Goal: Task Accomplishment & Management: Complete application form

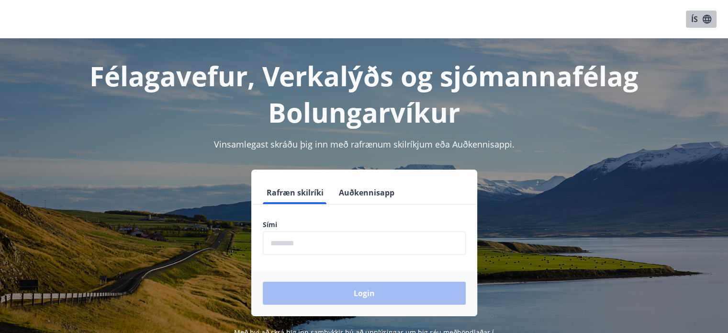
click at [695, 17] on button "ÍS" at bounding box center [701, 19] width 31 height 17
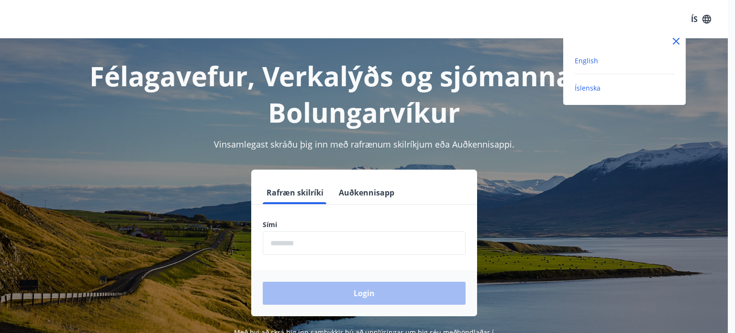
click at [594, 60] on span "English" at bounding box center [586, 60] width 23 height 9
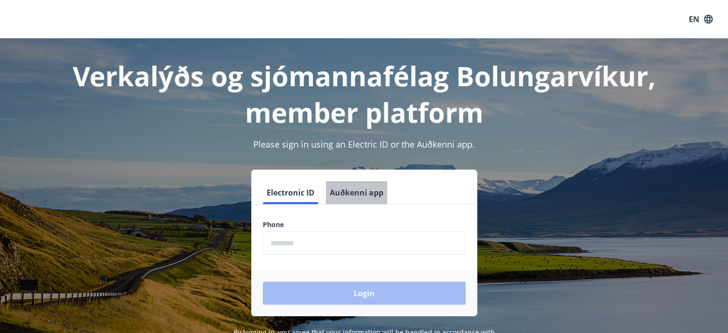
click at [354, 189] on button "Auðkenni app" at bounding box center [356, 192] width 61 height 23
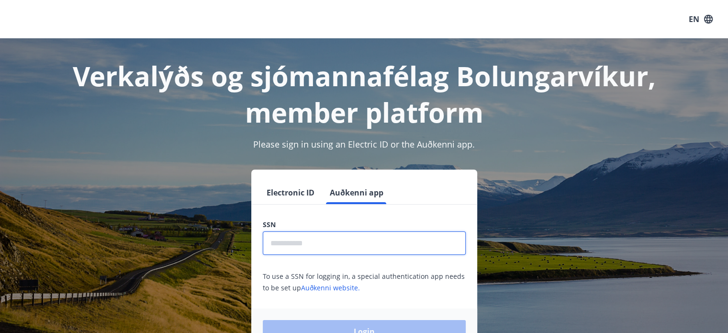
click at [316, 248] on input "text" at bounding box center [364, 242] width 203 height 23
type input "**********"
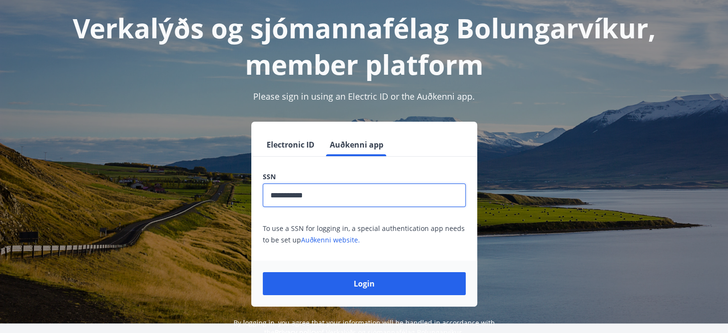
scroll to position [50, 0]
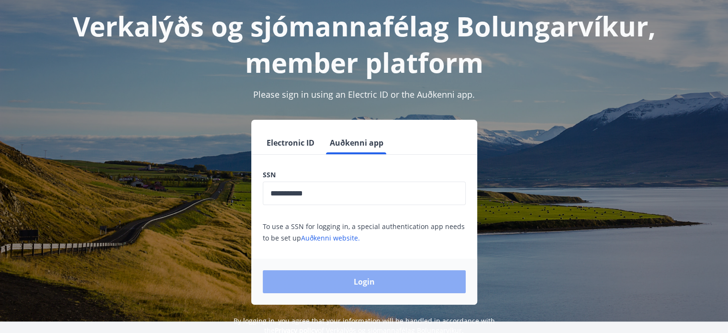
click at [395, 291] on button "Login" at bounding box center [364, 281] width 203 height 23
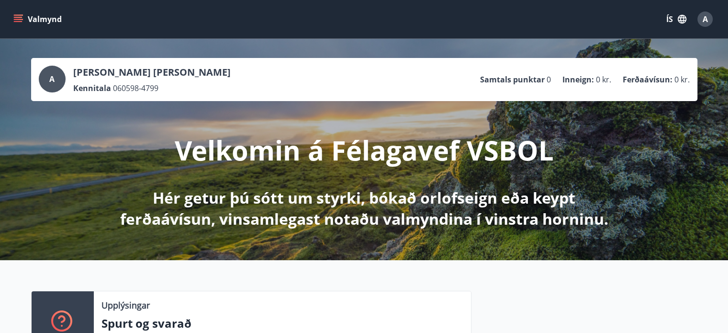
click at [668, 19] on button "ÍS" at bounding box center [676, 19] width 31 height 17
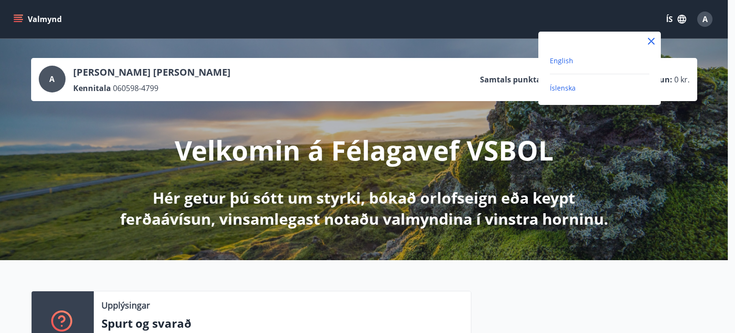
click at [559, 60] on span "English" at bounding box center [561, 60] width 23 height 9
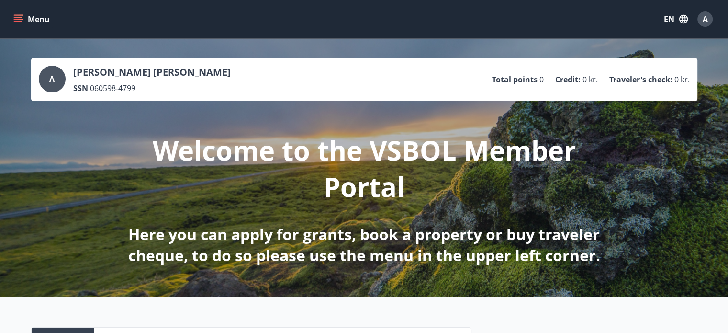
click at [15, 17] on icon "menu" at bounding box center [18, 17] width 9 height 1
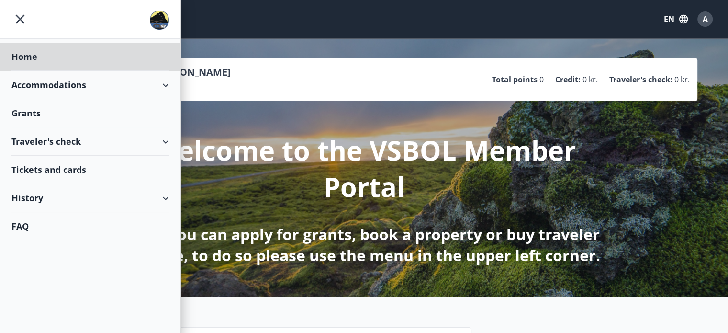
click at [27, 114] on div "Grants" at bounding box center [89, 113] width 157 height 28
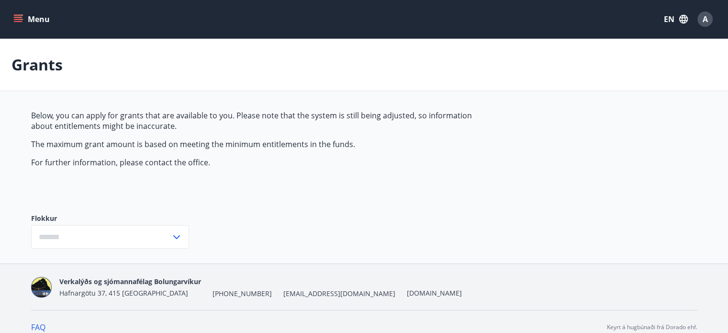
type input "***"
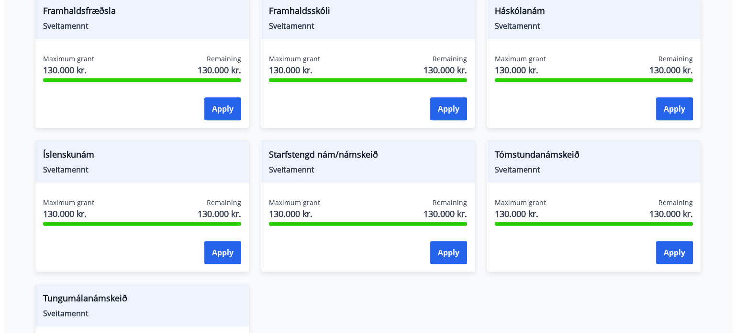
scroll to position [836, 0]
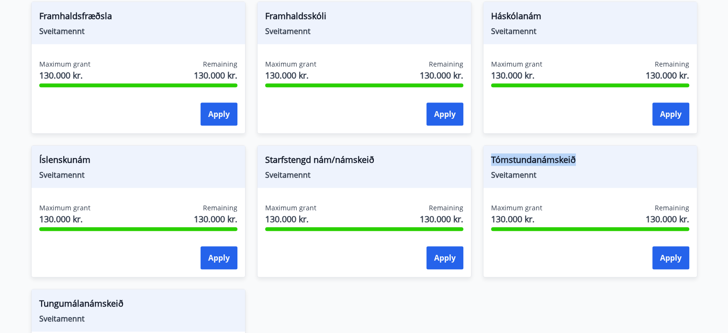
drag, startPoint x: 490, startPoint y: 157, endPoint x: 612, endPoint y: 160, distance: 122.5
click at [612, 160] on span "Tómstundanámskeið" at bounding box center [590, 161] width 198 height 16
click at [606, 164] on div at bounding box center [606, 164] width 0 height 0
click at [616, 172] on span "Sveitamennt" at bounding box center [590, 174] width 198 height 11
click at [506, 14] on span "Háskólanám" at bounding box center [590, 18] width 198 height 16
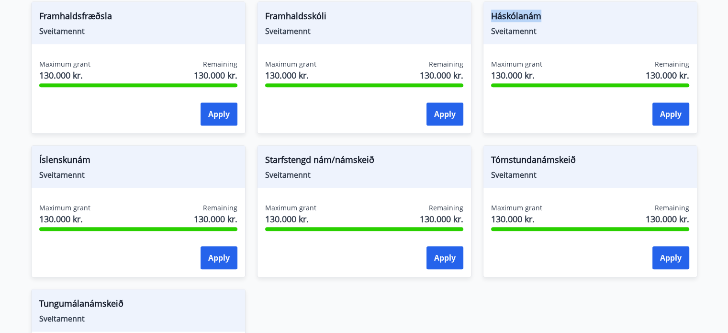
click at [506, 14] on span "Háskólanám" at bounding box center [590, 18] width 198 height 16
click at [597, 27] on span "Sveitamennt" at bounding box center [590, 31] width 198 height 11
click at [672, 118] on button "Apply" at bounding box center [670, 113] width 37 height 23
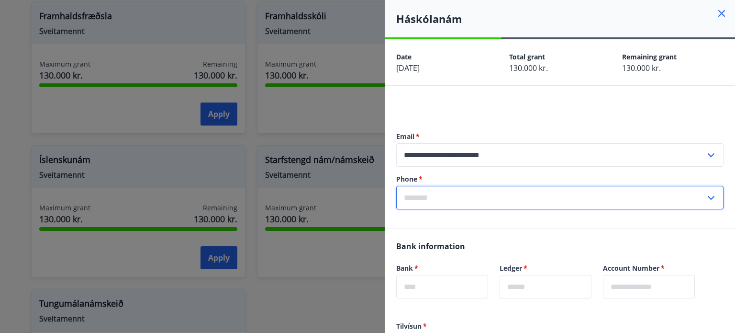
click at [470, 197] on input "text" at bounding box center [550, 197] width 309 height 23
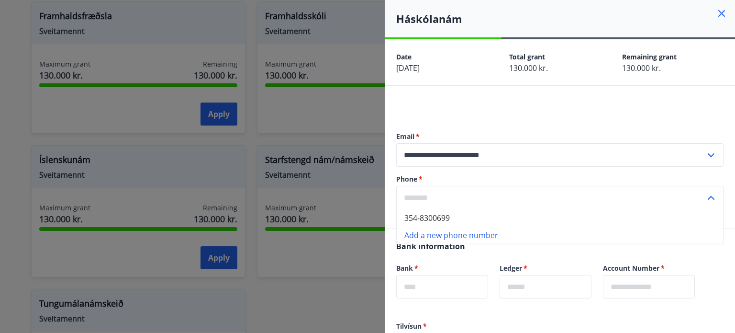
click at [440, 194] on input "text" at bounding box center [550, 197] width 309 height 23
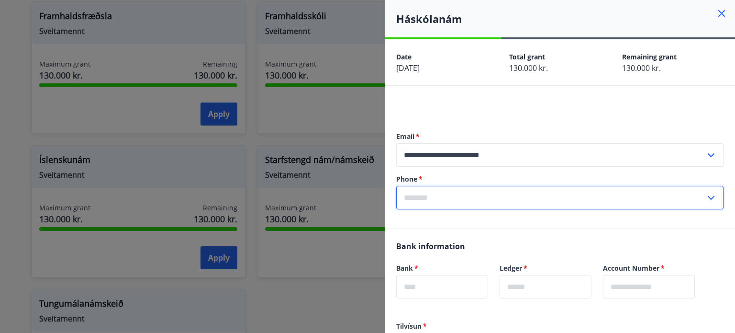
click at [440, 194] on input "text" at bounding box center [550, 197] width 309 height 23
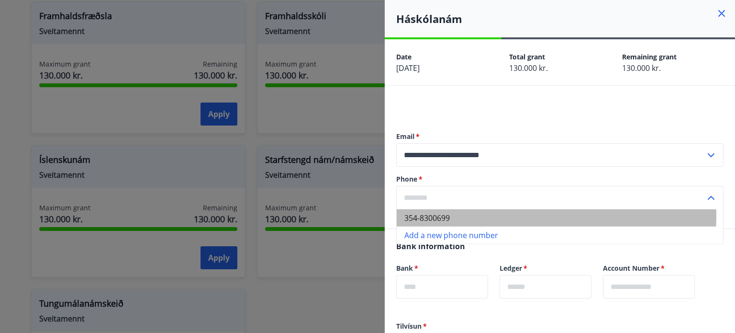
click at [444, 216] on li "354-8300699" at bounding box center [560, 217] width 326 height 17
type input "**********"
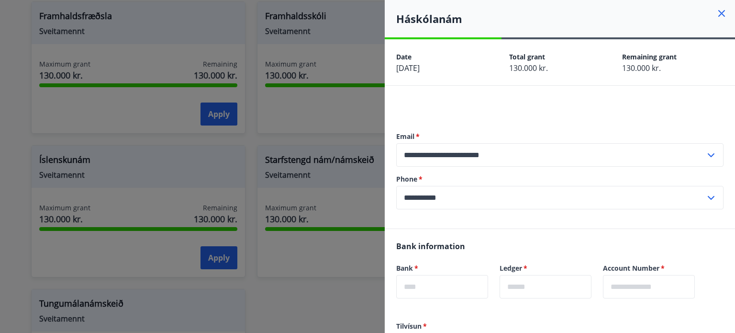
scroll to position [110, 0]
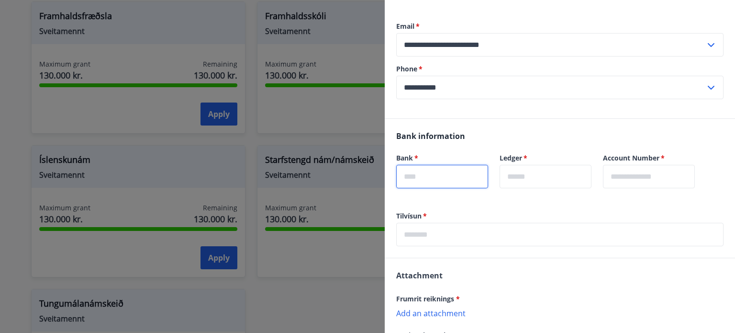
click at [434, 174] on input "text" at bounding box center [442, 176] width 92 height 23
type input "****"
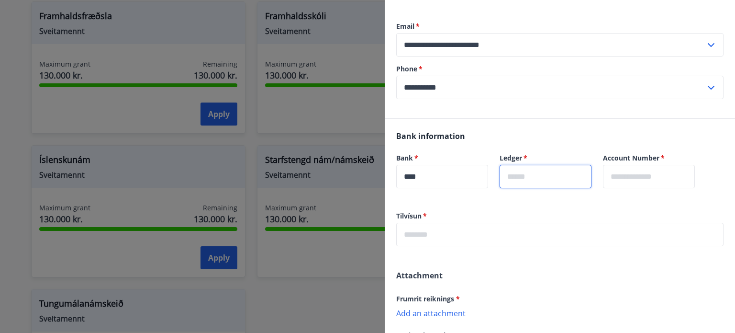
click at [543, 176] on input "text" at bounding box center [546, 176] width 92 height 23
type input "**"
click at [663, 178] on input "text" at bounding box center [649, 176] width 92 height 23
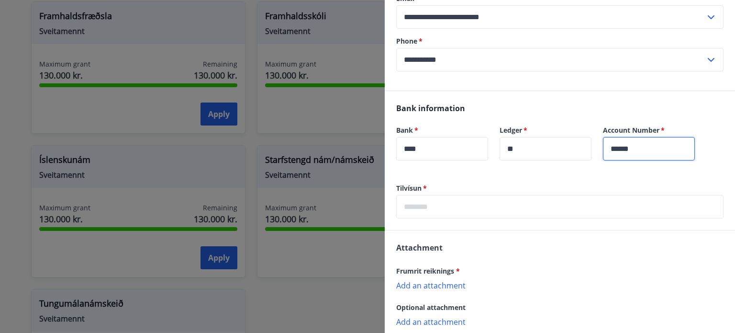
scroll to position [140, 0]
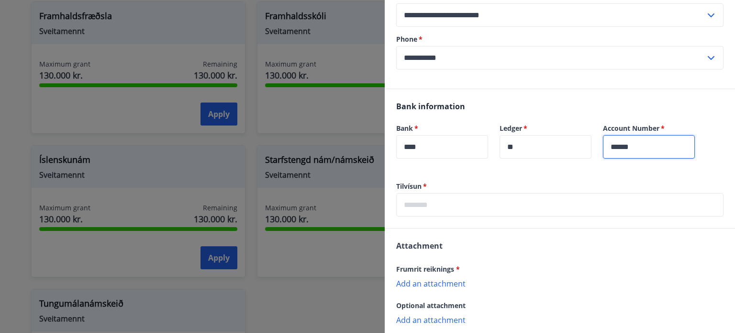
type input "******"
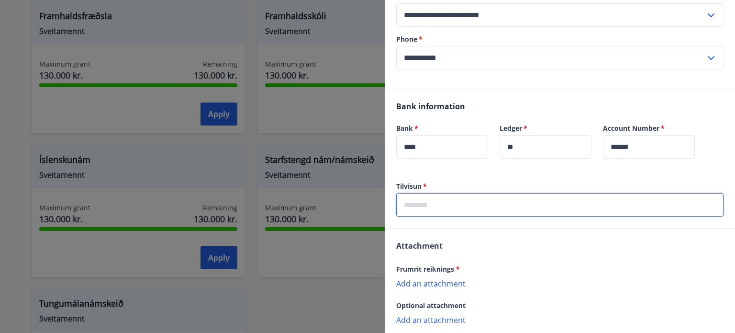
click at [533, 199] on input "text" at bounding box center [559, 204] width 327 height 23
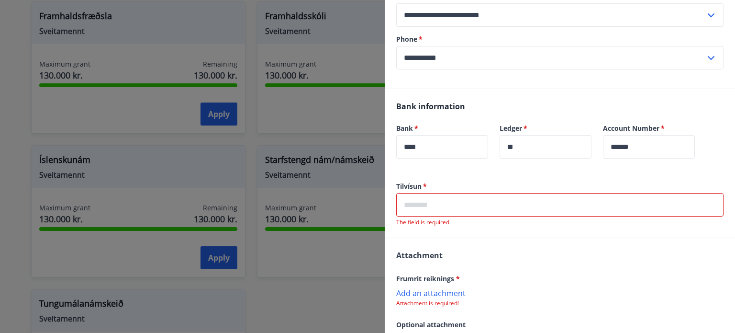
click at [406, 187] on label "Tilvísun   *" at bounding box center [559, 186] width 327 height 10
click at [400, 190] on div at bounding box center [400, 190] width 0 height 0
click at [450, 201] on input "text" at bounding box center [559, 204] width 327 height 23
click at [407, 186] on label "Tilvísun   *" at bounding box center [559, 186] width 327 height 10
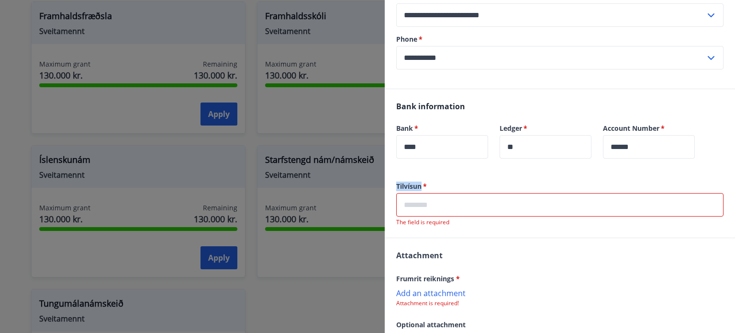
click at [407, 186] on label "Tilvísun   *" at bounding box center [559, 186] width 327 height 10
click at [431, 203] on input "text" at bounding box center [559, 204] width 327 height 23
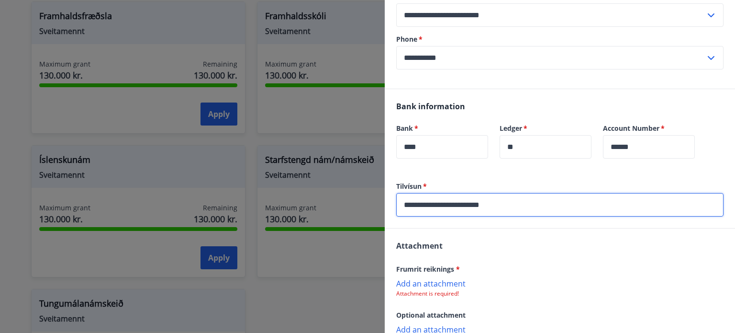
scroll to position [200, 0]
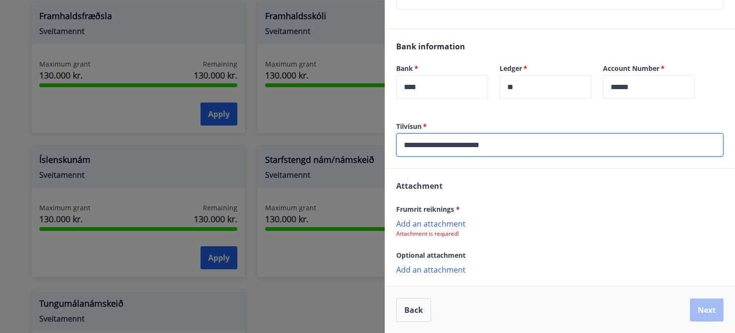
type input "**********"
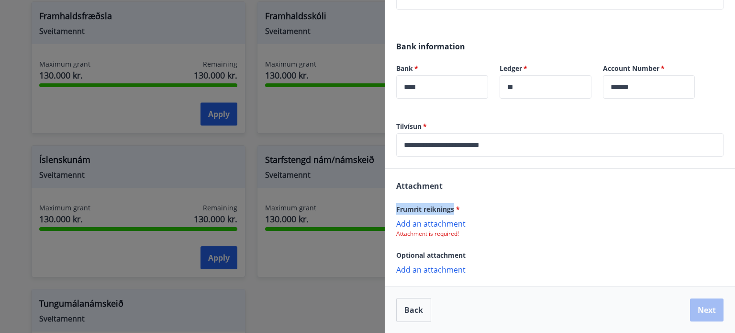
drag, startPoint x: 453, startPoint y: 208, endPoint x: 396, endPoint y: 212, distance: 57.1
click at [396, 212] on span "Frumrit reiknings *" at bounding box center [428, 208] width 64 height 9
click at [406, 210] on span "Frumrit reiknings *" at bounding box center [428, 208] width 64 height 9
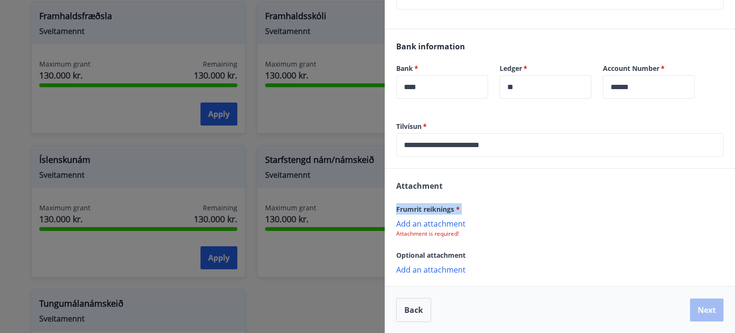
click at [432, 208] on span "Frumrit reiknings *" at bounding box center [428, 208] width 64 height 9
drag, startPoint x: 455, startPoint y: 210, endPoint x: 385, endPoint y: 210, distance: 69.9
click at [385, 210] on div "Attachment Frumrit reiknings * Add an attachment Attachment is required! Option…" at bounding box center [560, 226] width 350 height 117
click at [422, 207] on span "Frumrit reiknings *" at bounding box center [428, 208] width 64 height 9
click at [438, 223] on p "Add an attachment" at bounding box center [559, 223] width 327 height 10
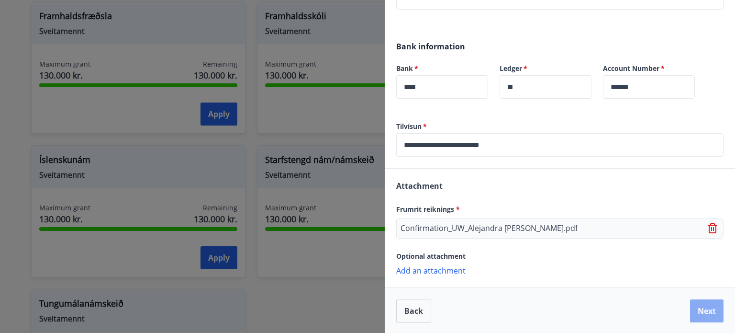
click at [695, 313] on button "Next" at bounding box center [706, 310] width 33 height 23
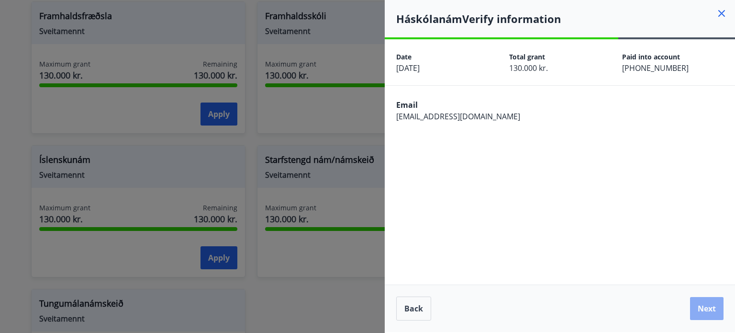
click at [707, 302] on button "Next" at bounding box center [706, 308] width 33 height 23
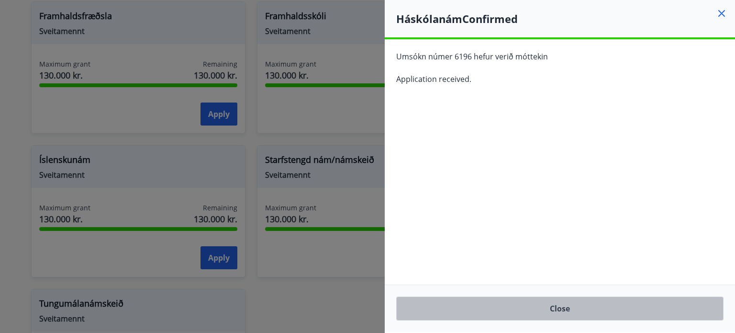
click at [560, 309] on button "Close" at bounding box center [559, 308] width 327 height 24
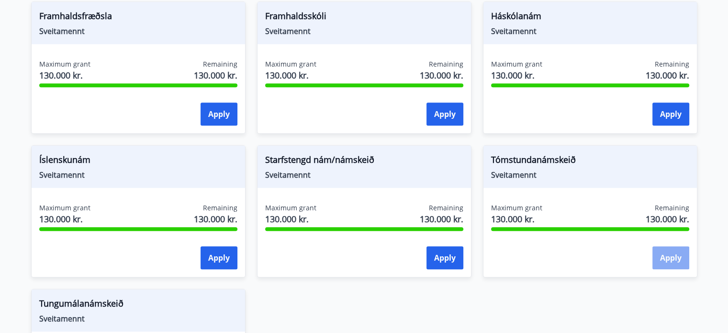
click at [672, 260] on button "Apply" at bounding box center [670, 257] width 37 height 23
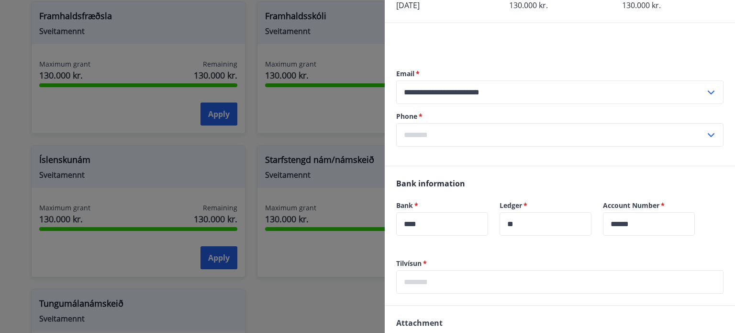
scroll to position [63, 0]
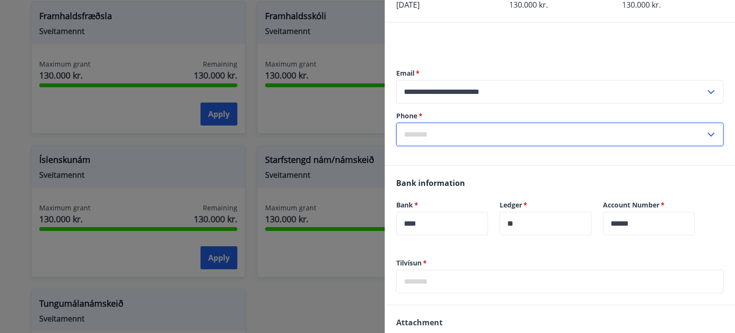
click at [494, 138] on input "text" at bounding box center [550, 133] width 309 height 23
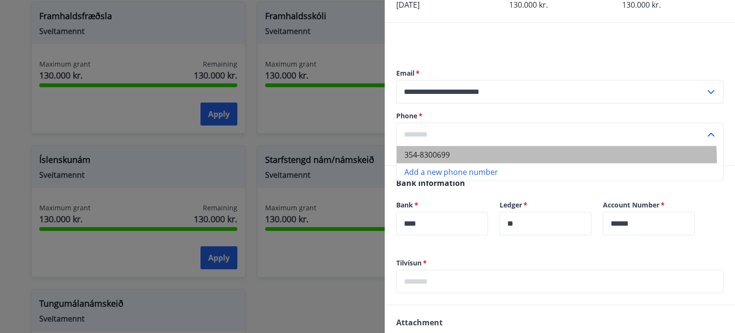
click at [484, 160] on li "354-8300699" at bounding box center [560, 154] width 326 height 17
type input "**********"
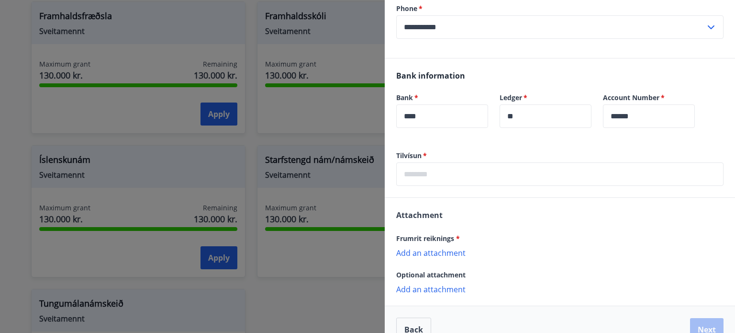
scroll to position [190, 0]
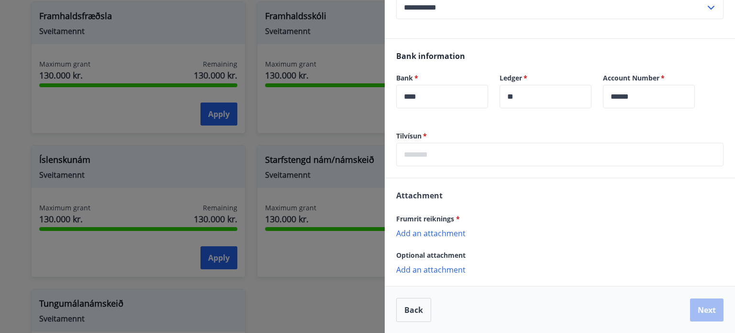
click at [463, 158] on input "text" at bounding box center [559, 154] width 327 height 23
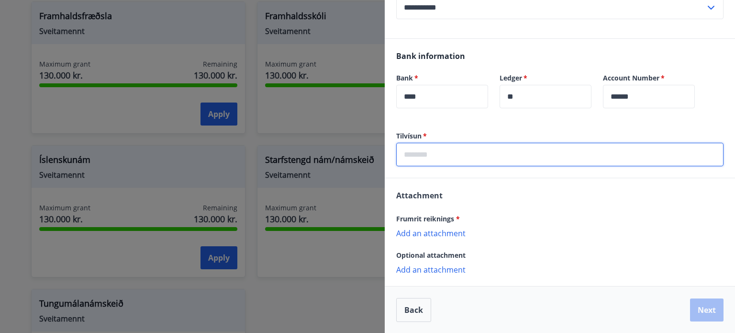
type input "**********"
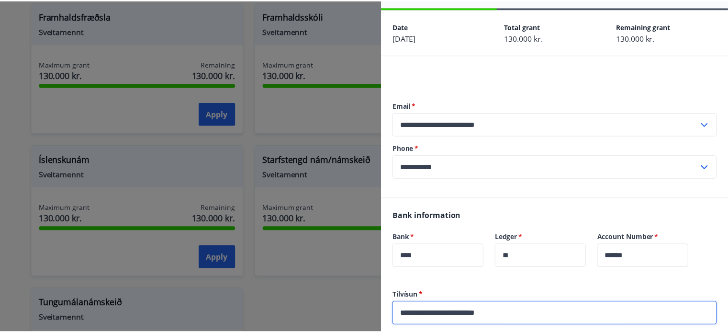
scroll to position [0, 0]
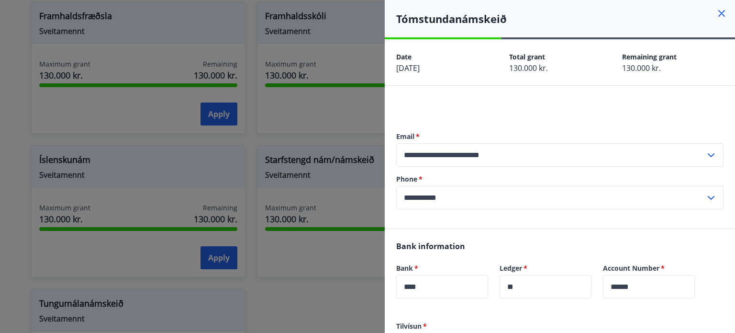
click at [716, 13] on icon at bounding box center [721, 13] width 11 height 11
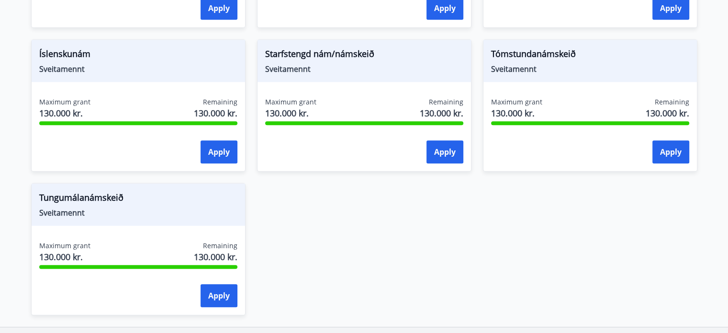
scroll to position [943, 0]
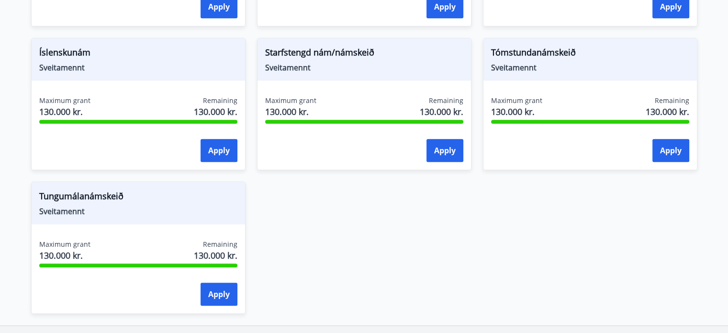
click at [88, 196] on span "Tungumálanámskeið" at bounding box center [138, 197] width 198 height 16
click at [82, 200] on div at bounding box center [82, 200] width 0 height 0
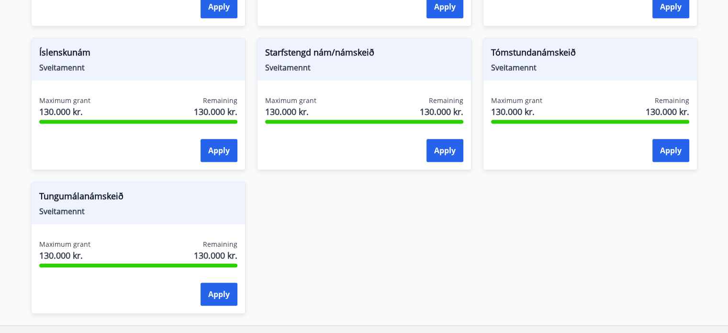
click at [308, 46] on span "Starfstengd nám/námskeið" at bounding box center [364, 54] width 198 height 16
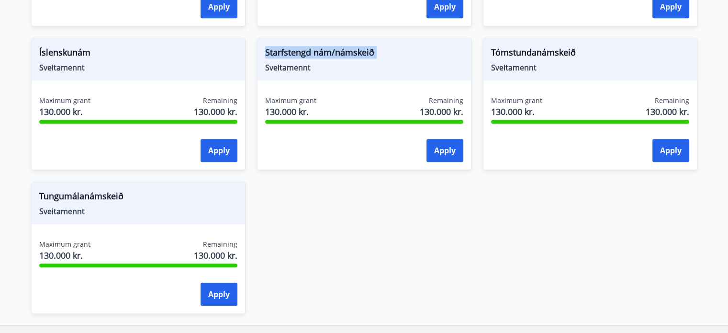
click at [308, 46] on span "Starfstengd nám/námskeið" at bounding box center [364, 54] width 198 height 16
click at [301, 31] on div at bounding box center [301, 31] width 0 height 0
click at [73, 56] on span "Íslenskunám" at bounding box center [138, 54] width 198 height 16
click at [67, 57] on div at bounding box center [67, 57] width 0 height 0
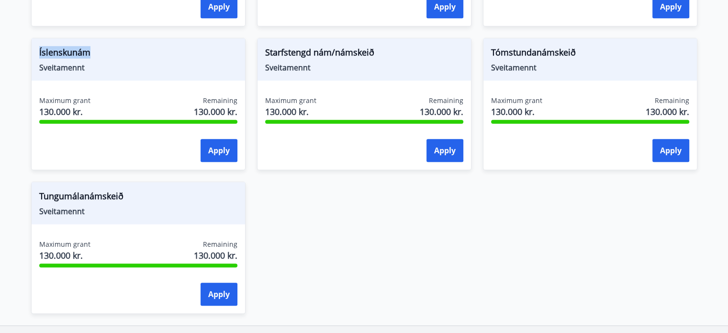
click at [118, 52] on span "Íslenskunám" at bounding box center [138, 54] width 198 height 16
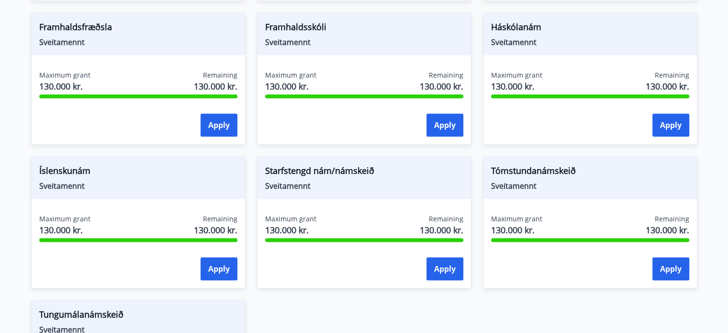
scroll to position [792, 0]
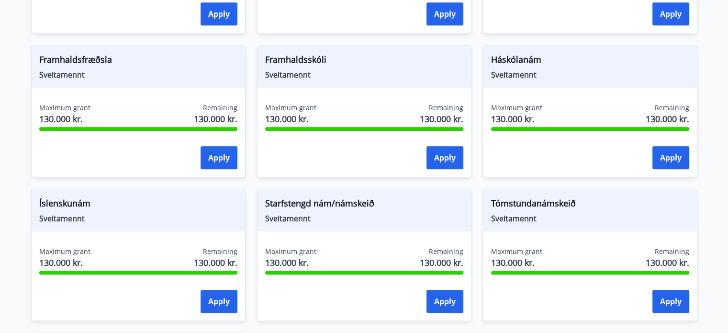
click at [293, 57] on span "Framhaldsskóli" at bounding box center [364, 61] width 198 height 16
click at [287, 39] on div at bounding box center [287, 39] width 0 height 0
click at [79, 58] on span "Framhaldsfræðsla" at bounding box center [138, 61] width 198 height 16
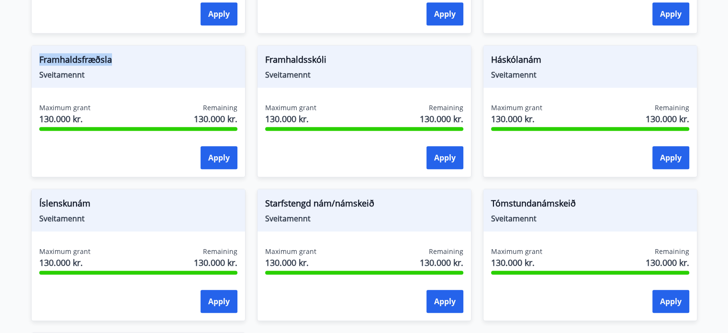
click at [73, 39] on div at bounding box center [73, 39] width 0 height 0
click at [183, 64] on span "Framhaldsfræðsla" at bounding box center [138, 61] width 198 height 16
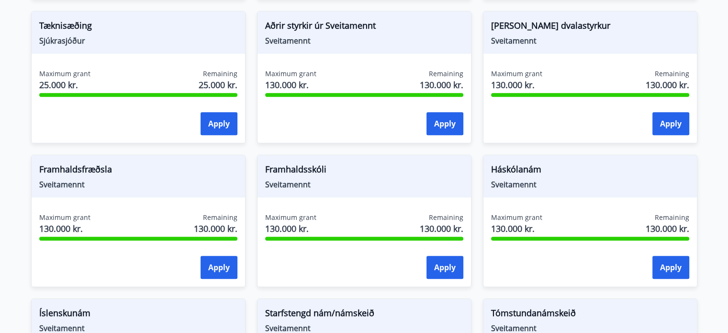
scroll to position [643, 0]
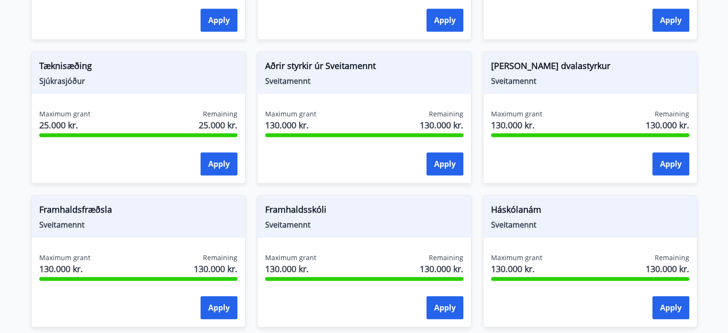
click at [534, 65] on span "[PERSON_NAME] dvalastyrkur" at bounding box center [590, 67] width 198 height 16
click at [528, 71] on div at bounding box center [528, 71] width 0 height 0
click at [339, 63] on span "Aðrir styrkir úr Sveitamennt" at bounding box center [364, 67] width 198 height 16
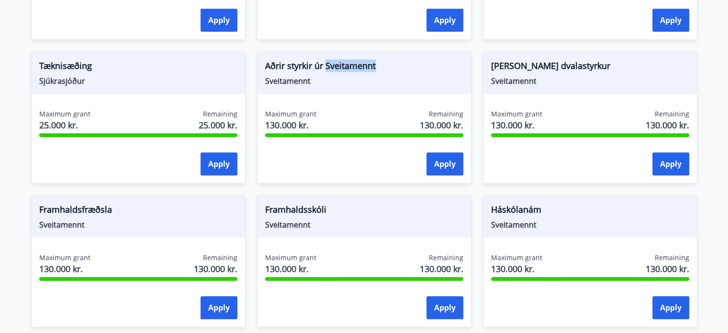
click at [339, 63] on span "Aðrir styrkir úr Sveitamennt" at bounding box center [364, 67] width 198 height 16
click at [333, 45] on div at bounding box center [333, 45] width 0 height 0
click at [85, 66] on span "Tæknisæðing" at bounding box center [138, 67] width 198 height 16
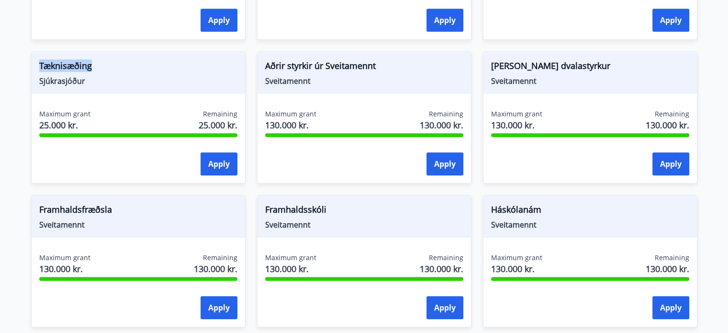
click at [79, 71] on div at bounding box center [79, 71] width 0 height 0
click at [143, 72] on span "Tæknisæðing" at bounding box center [138, 67] width 198 height 16
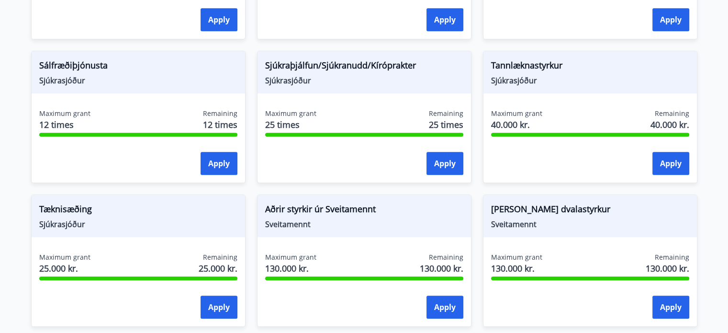
scroll to position [488, 0]
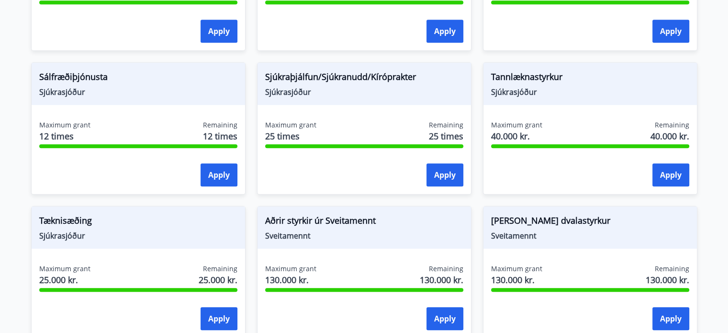
click at [526, 77] on span "Tannlæknastyrkur" at bounding box center [590, 78] width 198 height 16
click at [520, 82] on div at bounding box center [520, 82] width 0 height 0
click at [356, 76] on span "Sjúkraþjálfun/Sjúkranudd/Kíróprakter" at bounding box center [364, 78] width 198 height 16
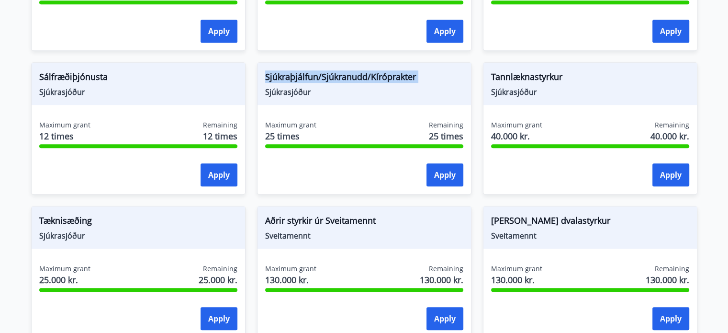
click at [356, 76] on span "Sjúkraþjálfun/Sjúkranudd/Kíróprakter" at bounding box center [364, 78] width 198 height 16
click at [350, 82] on div at bounding box center [350, 82] width 0 height 0
click at [99, 77] on span "Sálfræðiþjónusta" at bounding box center [138, 78] width 198 height 16
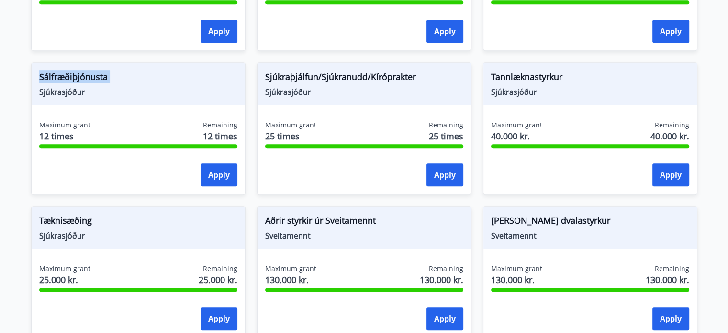
click at [93, 82] on div at bounding box center [93, 82] width 0 height 0
click at [129, 80] on span "Sálfræðiþjónusta" at bounding box center [138, 78] width 198 height 16
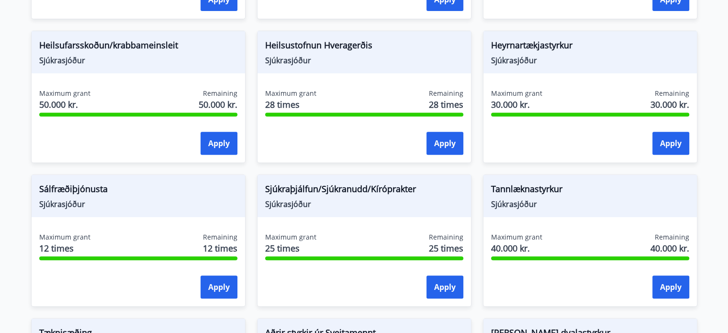
scroll to position [337, 0]
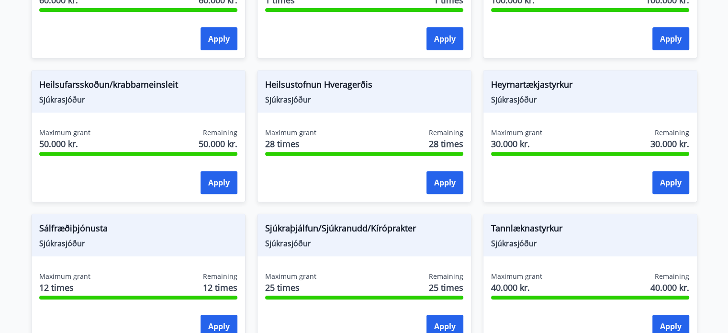
click at [128, 82] on span "Heilsufarsskoðun/krabbameinsleit" at bounding box center [138, 86] width 198 height 16
click at [122, 64] on div at bounding box center [122, 64] width 0 height 0
click at [326, 84] on span "Heilsustofnun Hveragerðis" at bounding box center [364, 86] width 198 height 16
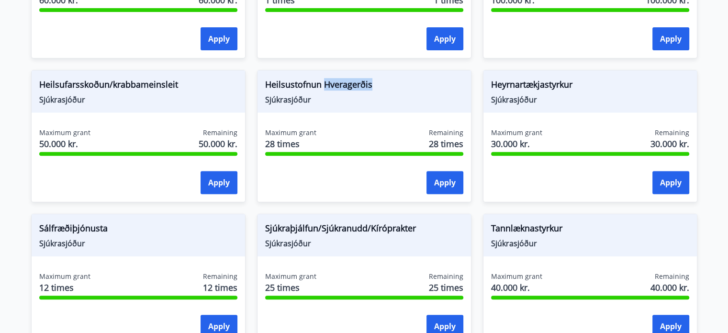
click at [326, 84] on span "Heilsustofnun Hveragerðis" at bounding box center [364, 86] width 198 height 16
click at [320, 90] on div at bounding box center [320, 90] width 0 height 0
click at [533, 86] on span "Heyrnartækjastyrkur" at bounding box center [590, 86] width 198 height 16
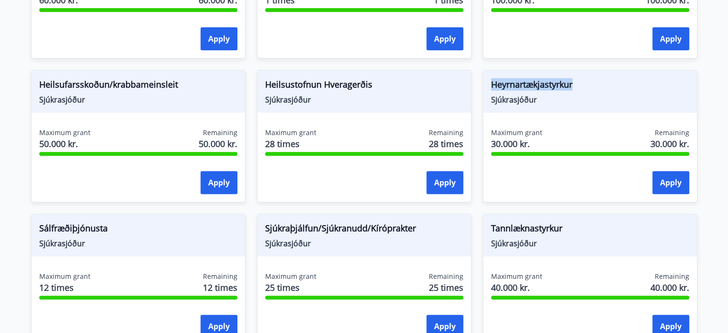
click at [527, 90] on div at bounding box center [527, 90] width 0 height 0
click at [538, 91] on span "Heyrnartækjastyrkur" at bounding box center [590, 86] width 198 height 16
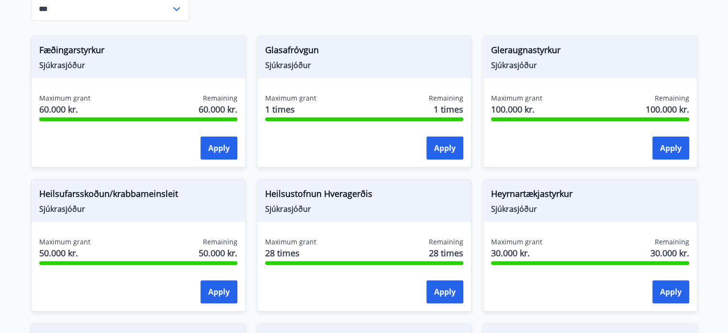
scroll to position [227, 0]
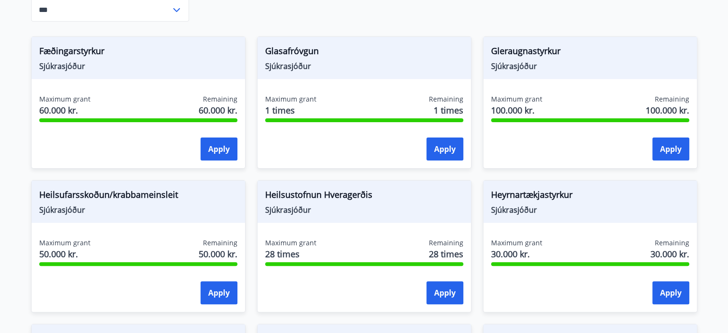
click at [516, 45] on span "Gleraugnastyrkur" at bounding box center [590, 52] width 198 height 16
click at [510, 31] on div at bounding box center [510, 31] width 0 height 0
click at [298, 46] on span "Glasafróvgun" at bounding box center [364, 52] width 198 height 16
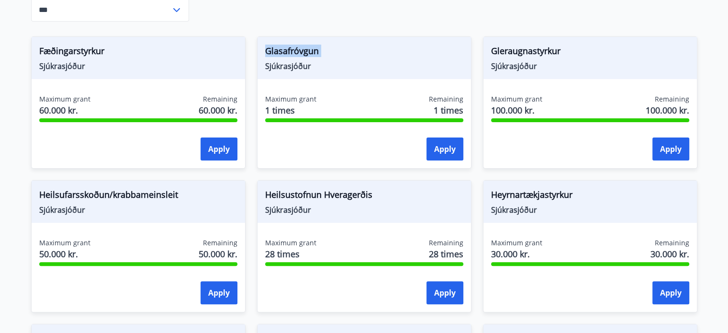
click at [298, 46] on span "Glasafróvgun" at bounding box center [364, 52] width 198 height 16
click at [292, 31] on div at bounding box center [292, 31] width 0 height 0
click at [63, 50] on span "Fæðingarstyrkur" at bounding box center [138, 52] width 198 height 16
click at [57, 56] on div at bounding box center [57, 56] width 0 height 0
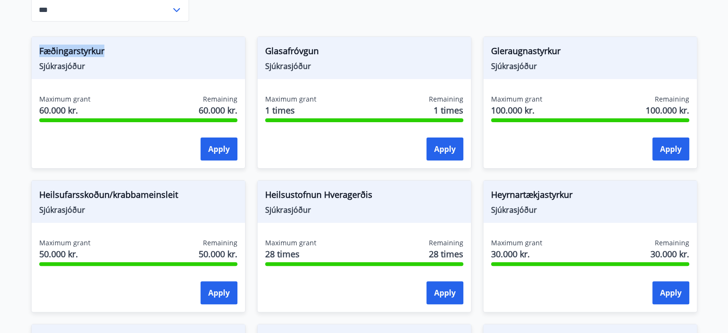
click at [145, 59] on span "Fæðingarstyrkur" at bounding box center [138, 52] width 198 height 16
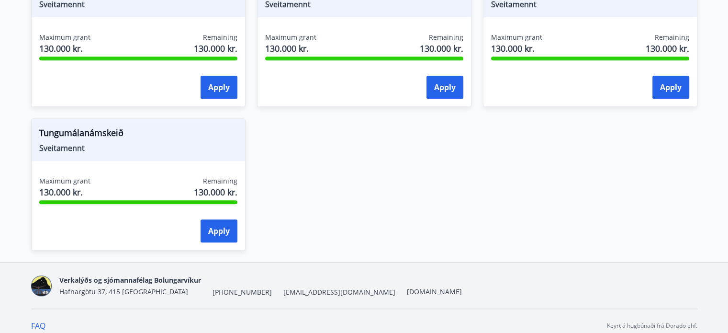
scroll to position [1014, 0]
